Goal: Information Seeking & Learning: Learn about a topic

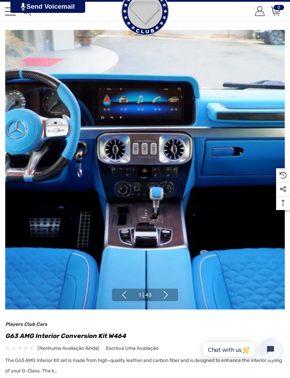
scroll to position [25, 0]
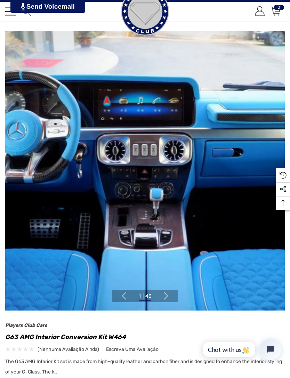
click at [169, 295] on button "Next" at bounding box center [166, 296] width 8 height 8
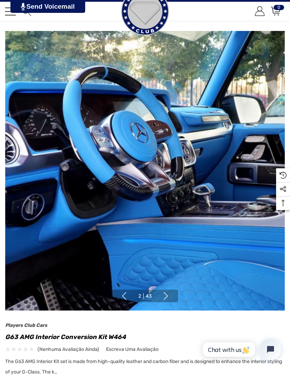
click at [170, 293] on button "Next" at bounding box center [166, 296] width 8 height 8
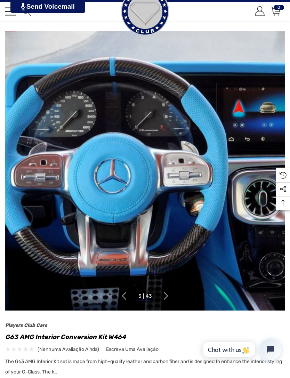
click at [157, 299] on li "3 | 43" at bounding box center [145, 296] width 28 height 9
click at [170, 293] on button "Next" at bounding box center [166, 296] width 8 height 8
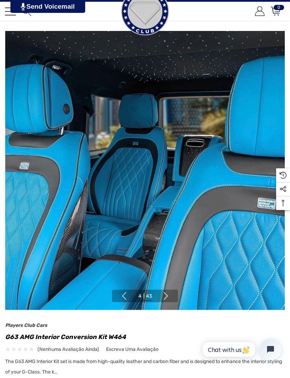
click at [166, 295] on button "Next" at bounding box center [166, 296] width 8 height 8
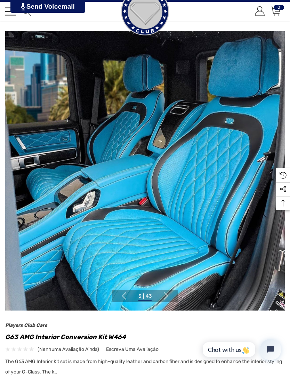
click at [167, 292] on button "Next" at bounding box center [166, 296] width 8 height 8
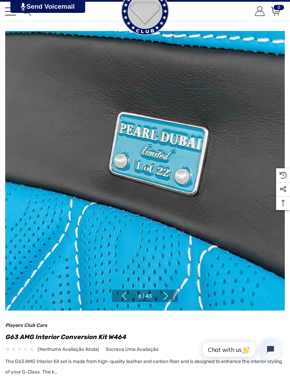
click at [168, 299] on button "Next" at bounding box center [166, 296] width 8 height 8
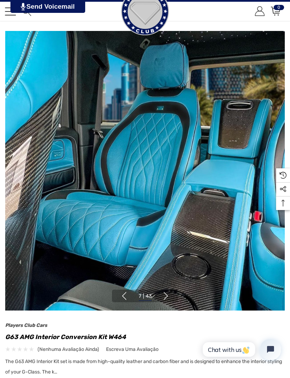
click at [165, 298] on button "Next" at bounding box center [166, 296] width 8 height 8
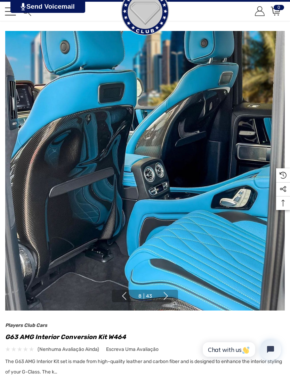
click at [169, 297] on button "Next" at bounding box center [166, 296] width 8 height 8
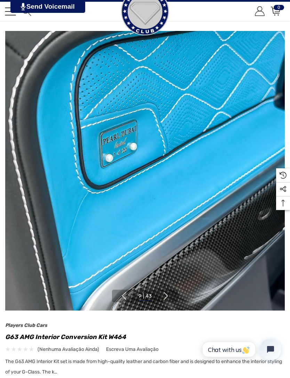
click at [167, 297] on button "Next" at bounding box center [166, 296] width 8 height 8
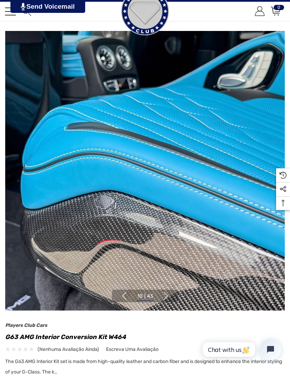
click at [167, 297] on button "Next" at bounding box center [166, 296] width 8 height 8
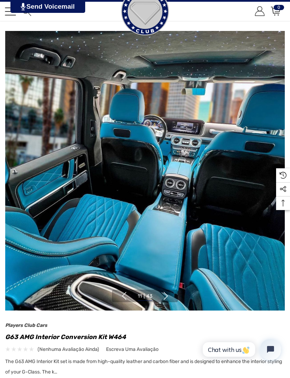
click at [169, 297] on button "Next" at bounding box center [166, 296] width 8 height 8
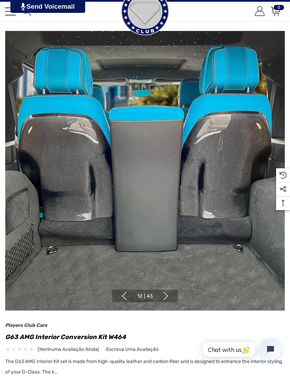
click at [169, 298] on button "Next" at bounding box center [166, 296] width 8 height 8
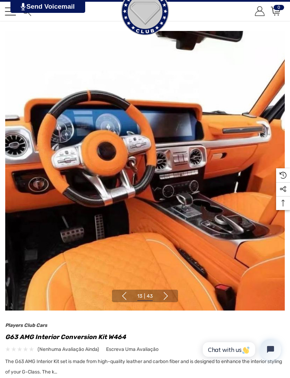
click at [168, 298] on button "Next" at bounding box center [166, 296] width 8 height 8
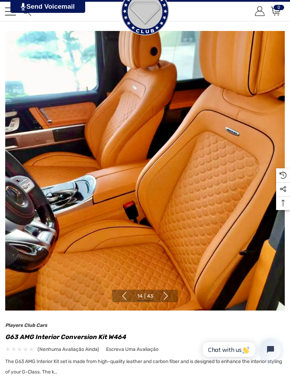
click at [127, 296] on button "Previous" at bounding box center [124, 296] width 8 height 8
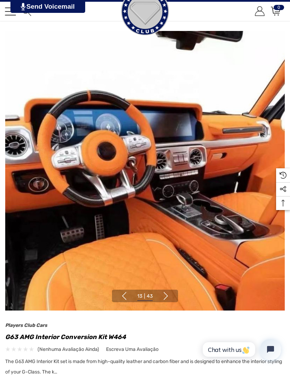
click at [170, 296] on button "Next" at bounding box center [166, 296] width 8 height 8
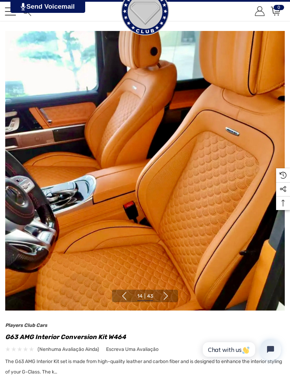
click at [170, 296] on button "Next" at bounding box center [166, 296] width 8 height 8
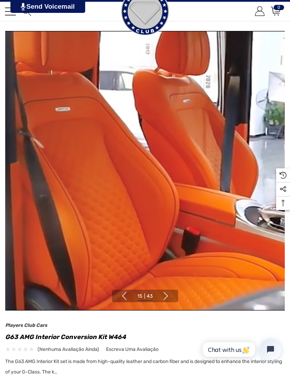
click at [169, 294] on button "Next" at bounding box center [166, 296] width 8 height 8
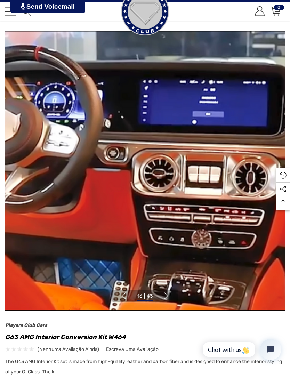
click at [168, 297] on button "Next" at bounding box center [166, 296] width 8 height 8
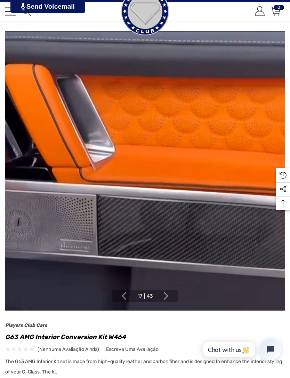
click at [167, 299] on button "Next" at bounding box center [166, 296] width 8 height 8
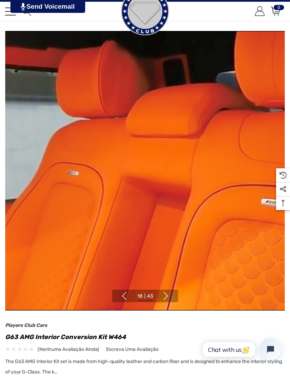
click at [168, 300] on button "Next" at bounding box center [166, 296] width 8 height 8
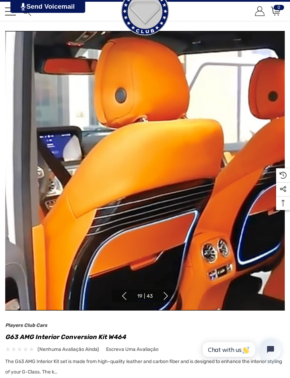
click at [169, 299] on button "Next" at bounding box center [166, 296] width 8 height 8
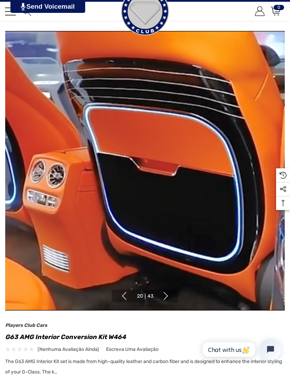
click at [168, 300] on button "Next" at bounding box center [166, 296] width 8 height 8
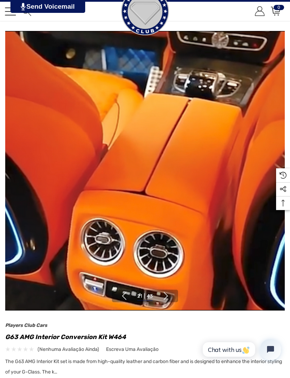
click at [169, 300] on button "Next" at bounding box center [166, 296] width 8 height 8
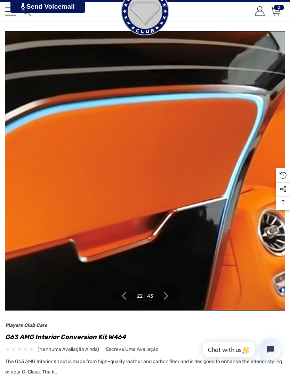
click at [168, 300] on button "Next" at bounding box center [166, 296] width 8 height 8
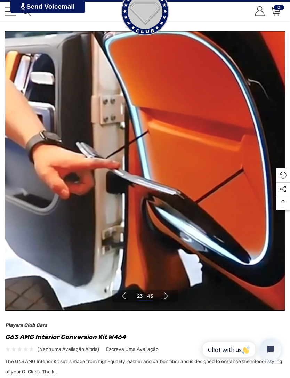
click at [167, 303] on img at bounding box center [145, 171] width 280 height 280
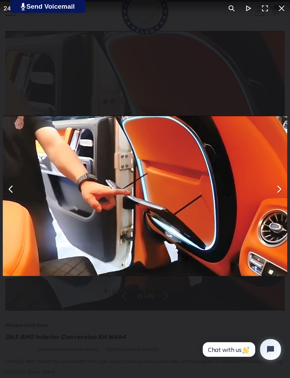
click at [280, 8] on button "You can close this modal content with the ESC key" at bounding box center [281, 8] width 17 height 17
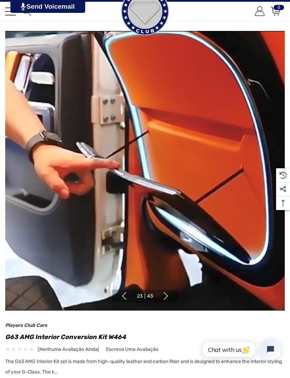
click at [168, 294] on button "Next" at bounding box center [166, 296] width 8 height 8
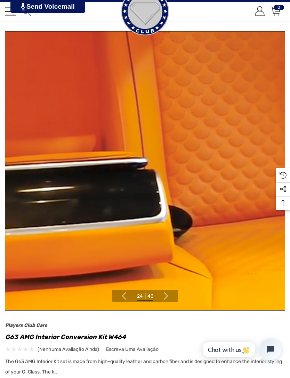
click at [170, 296] on button "Next" at bounding box center [166, 296] width 8 height 8
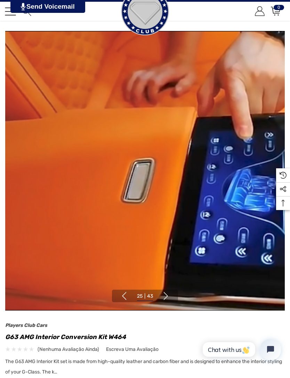
click at [170, 296] on button "Next" at bounding box center [166, 296] width 8 height 8
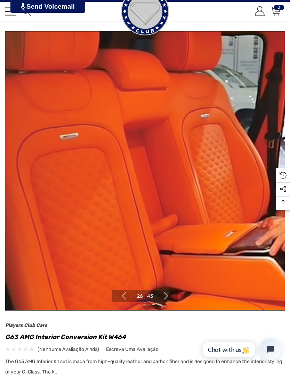
click at [167, 293] on button "Next" at bounding box center [166, 296] width 8 height 8
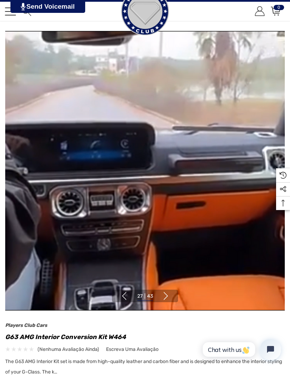
click at [168, 295] on button "Next" at bounding box center [166, 296] width 8 height 8
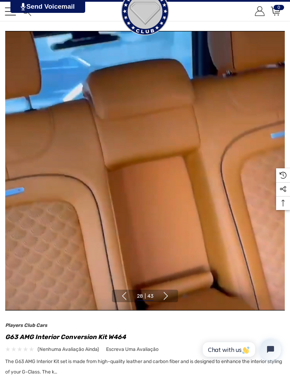
click at [170, 295] on button "Next" at bounding box center [166, 296] width 8 height 8
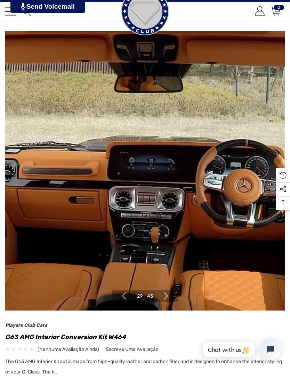
click at [159, 299] on ul "1 | 43 2 | 43 3 | 43 4 | 43 5 | 43 6 | 43 7 | 43 8 | 43 9 | 43 10 | 43 11 | 43 …" at bounding box center [145, 296] width 28 height 9
click at [168, 297] on button "Next" at bounding box center [166, 296] width 8 height 8
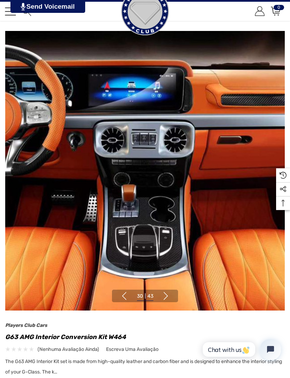
click at [168, 298] on button "Next" at bounding box center [166, 296] width 8 height 8
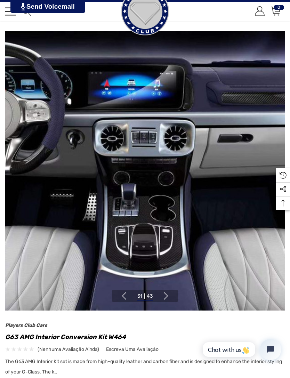
click at [167, 298] on button "Next" at bounding box center [166, 296] width 8 height 8
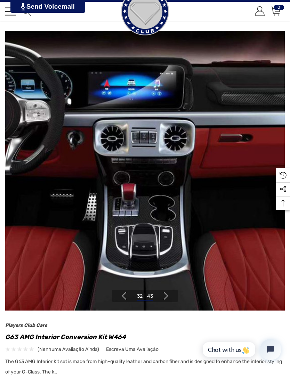
click at [158, 292] on li "32 | 43" at bounding box center [145, 296] width 28 height 9
click at [167, 296] on button "Next" at bounding box center [166, 296] width 8 height 8
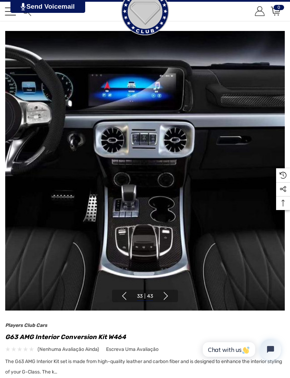
click at [167, 295] on button "Next" at bounding box center [166, 296] width 8 height 8
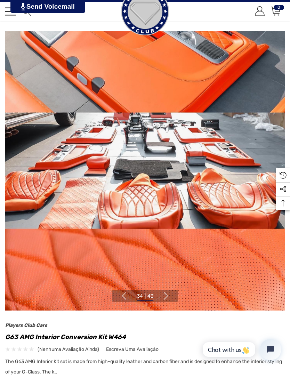
click at [169, 294] on button "Next" at bounding box center [166, 296] width 8 height 8
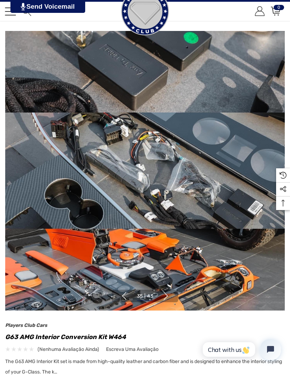
click at [168, 303] on img at bounding box center [145, 171] width 280 height 280
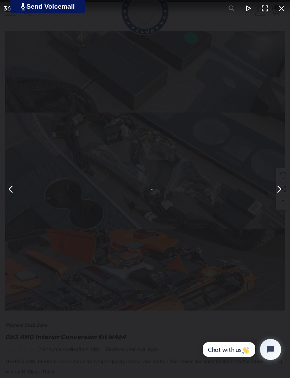
click at [169, 301] on div "You can close this modal content with the ESC key" at bounding box center [145, 189] width 290 height 378
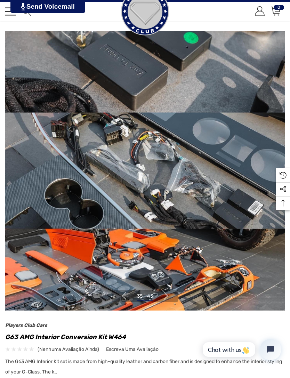
click at [281, 23] on div "Página inicial Mercedes-Benz Parts G-Class G63 AMG Interior Conversion Kit W464…" at bounding box center [145, 249] width 290 height 478
click at [165, 293] on button "Next" at bounding box center [166, 296] width 8 height 8
